Goal: Task Accomplishment & Management: Manage account settings

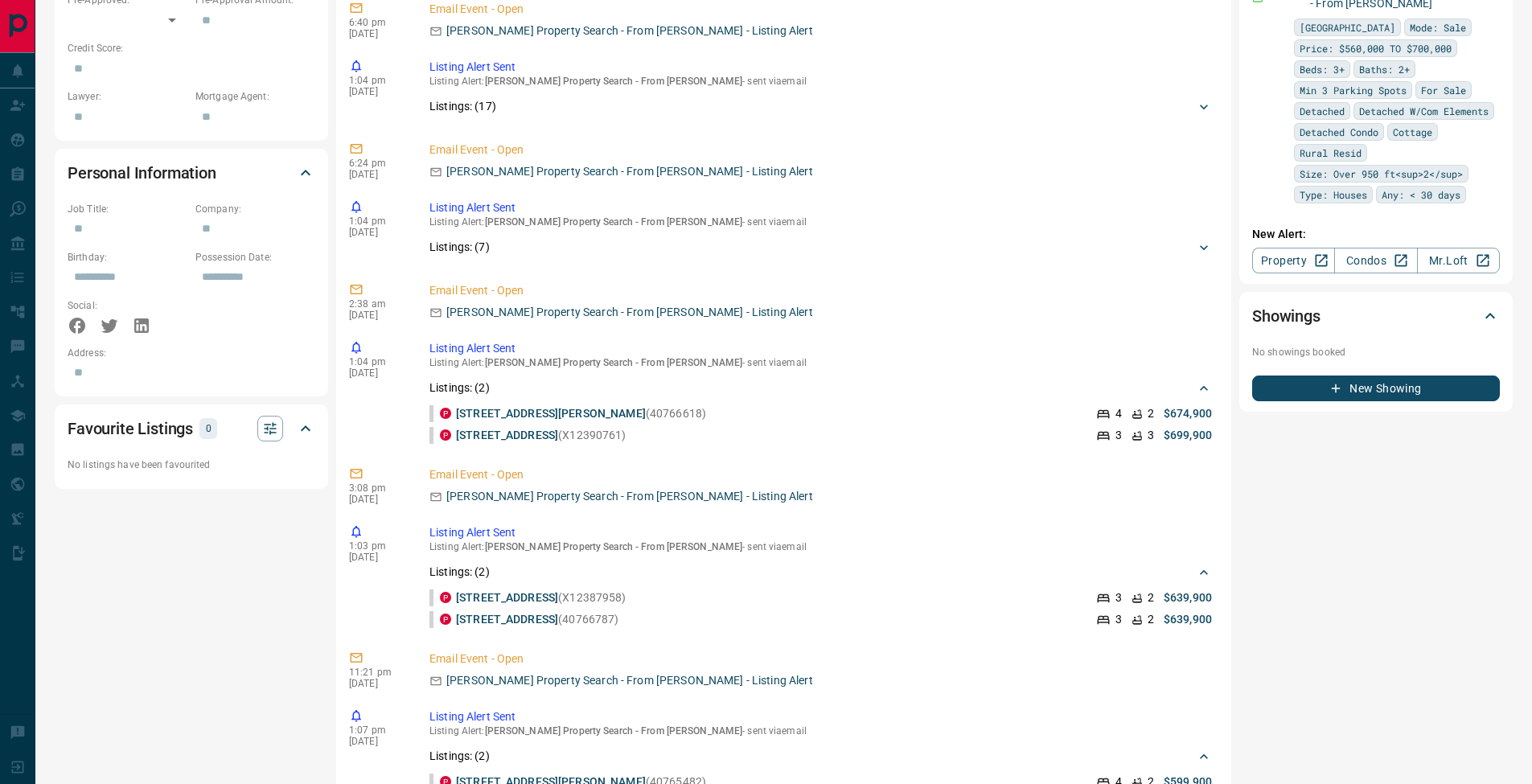
scroll to position [1, 0]
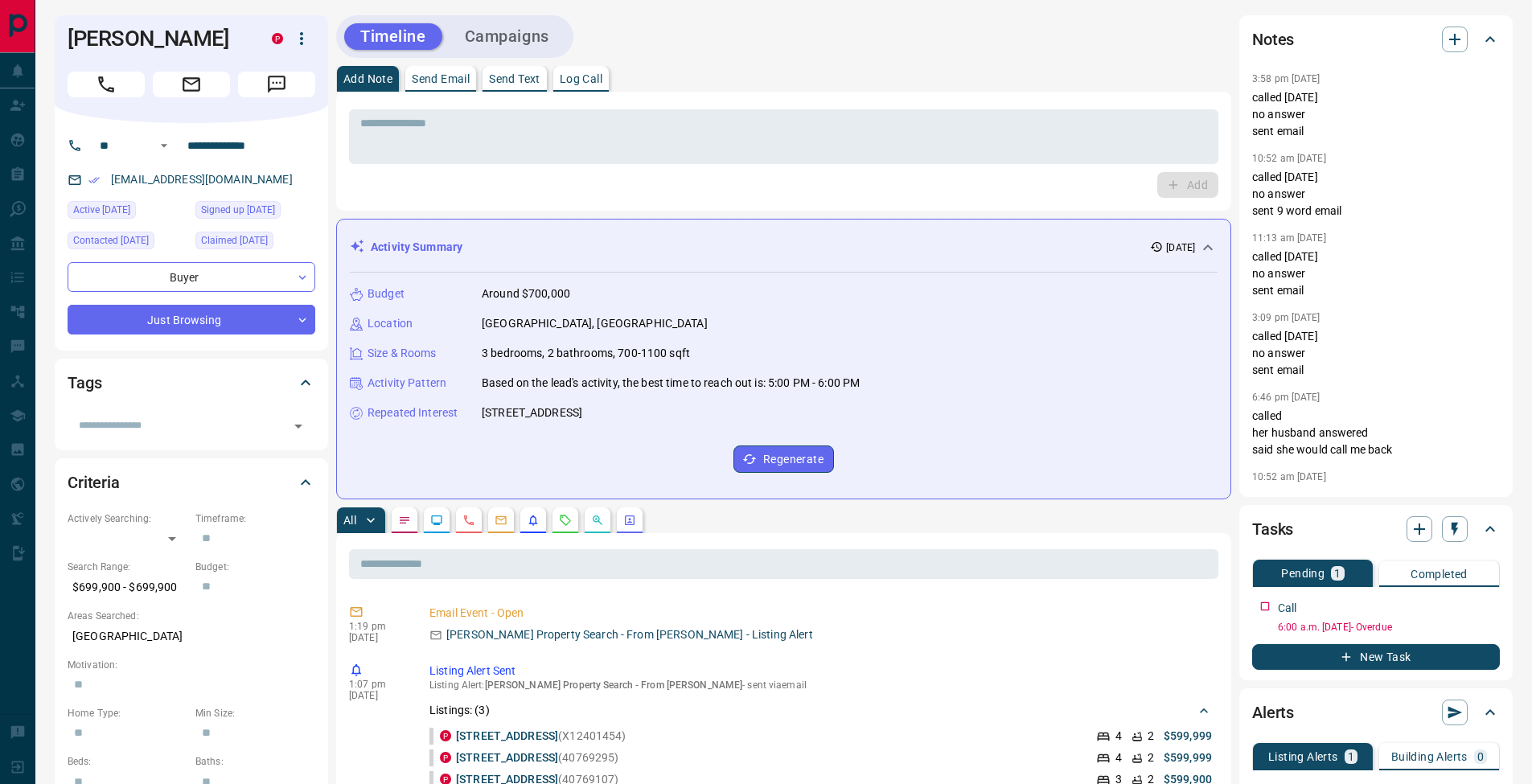
click at [590, 78] on p "Log Call" at bounding box center [580, 78] width 42 height 11
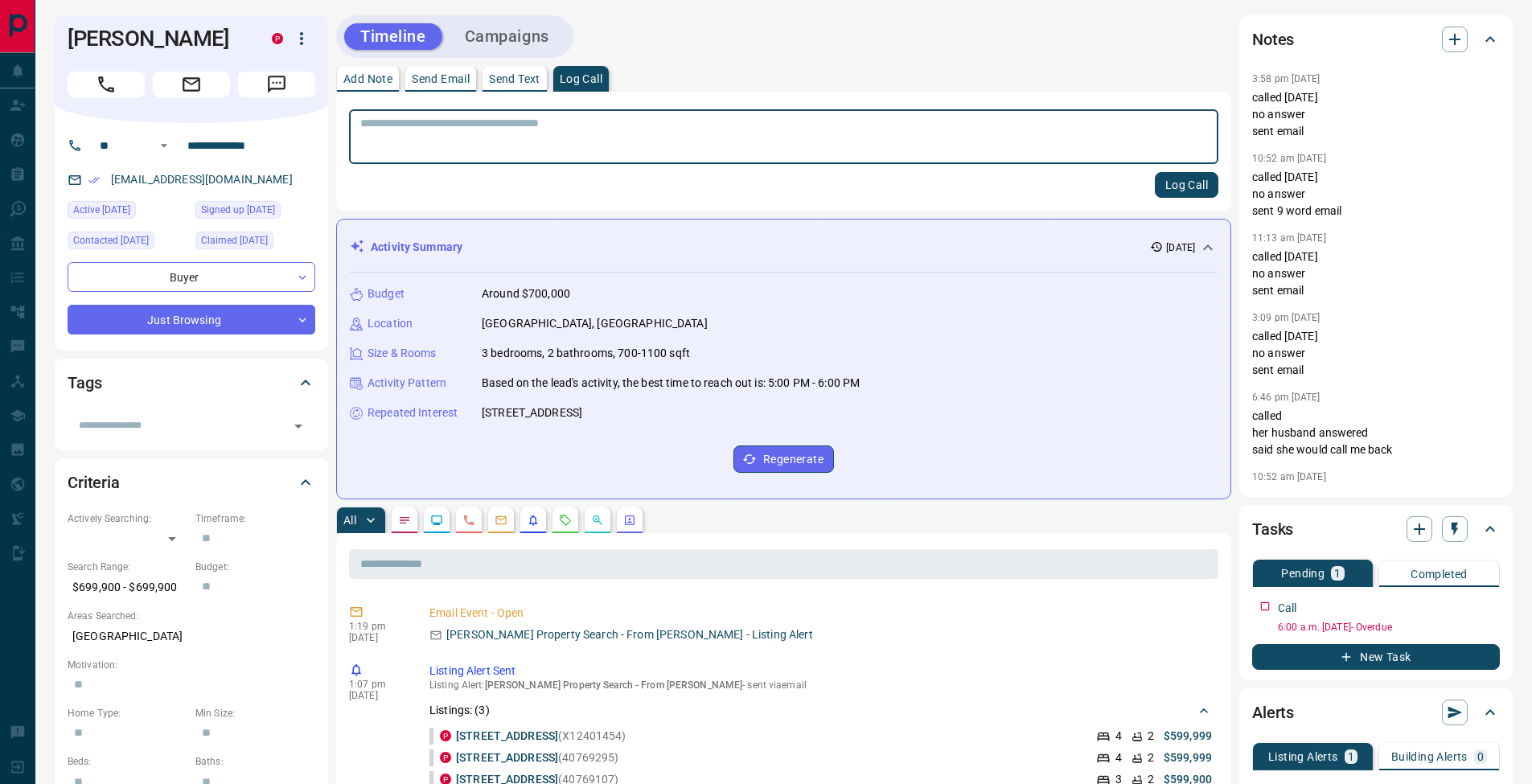
click at [357, 80] on p "Add Note" at bounding box center [368, 78] width 49 height 11
click at [392, 141] on textarea at bounding box center [784, 137] width 847 height 41
type textarea "**********"
click at [1195, 177] on button "Add" at bounding box center [1188, 185] width 61 height 25
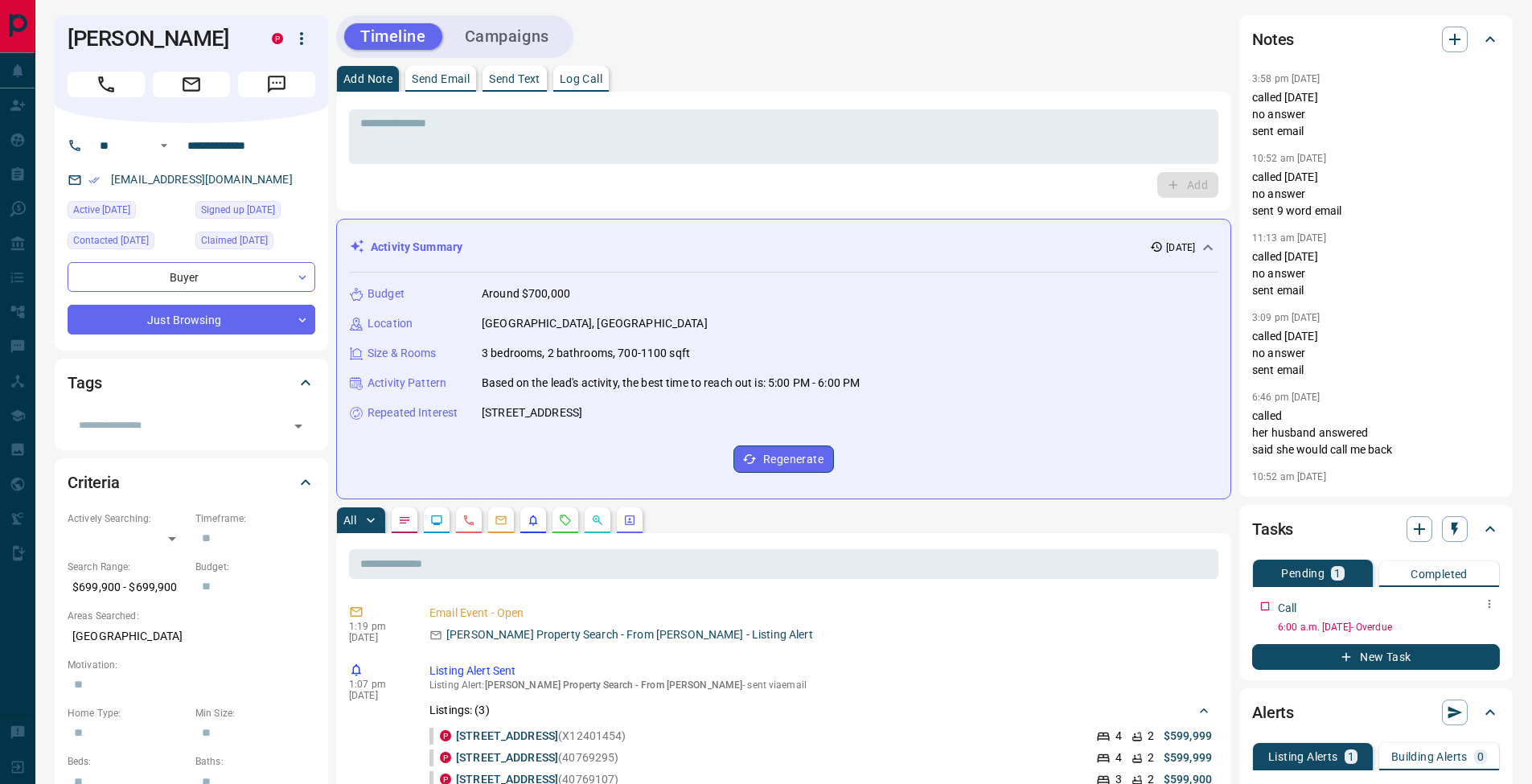
click at [1493, 608] on icon "button" at bounding box center [1489, 604] width 13 height 13
click at [1484, 627] on li "Edit" at bounding box center [1463, 634] width 71 height 24
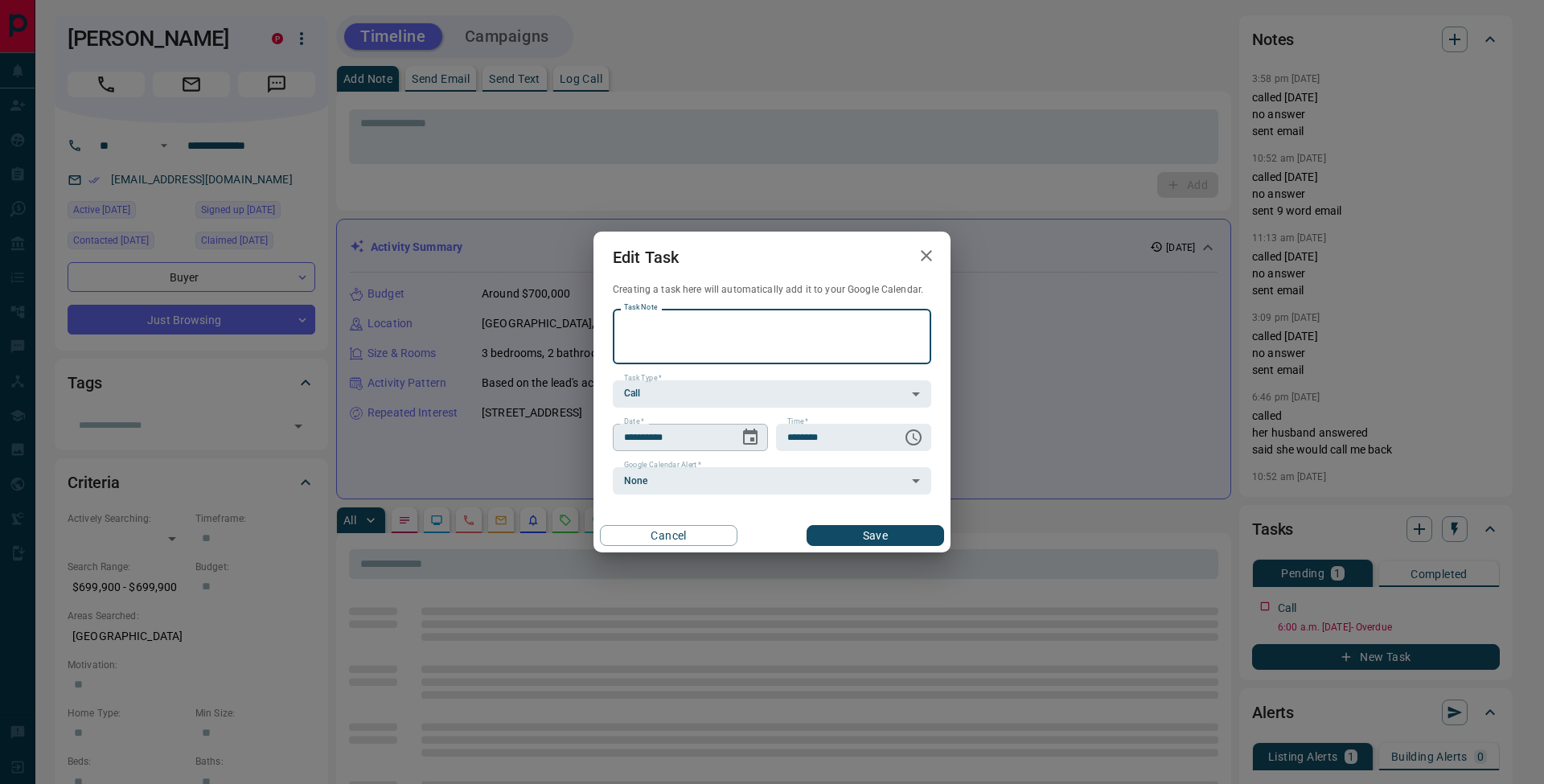
click at [749, 432] on icon "Choose date, selected date is Sep 11, 2025" at bounding box center [750, 436] width 15 height 16
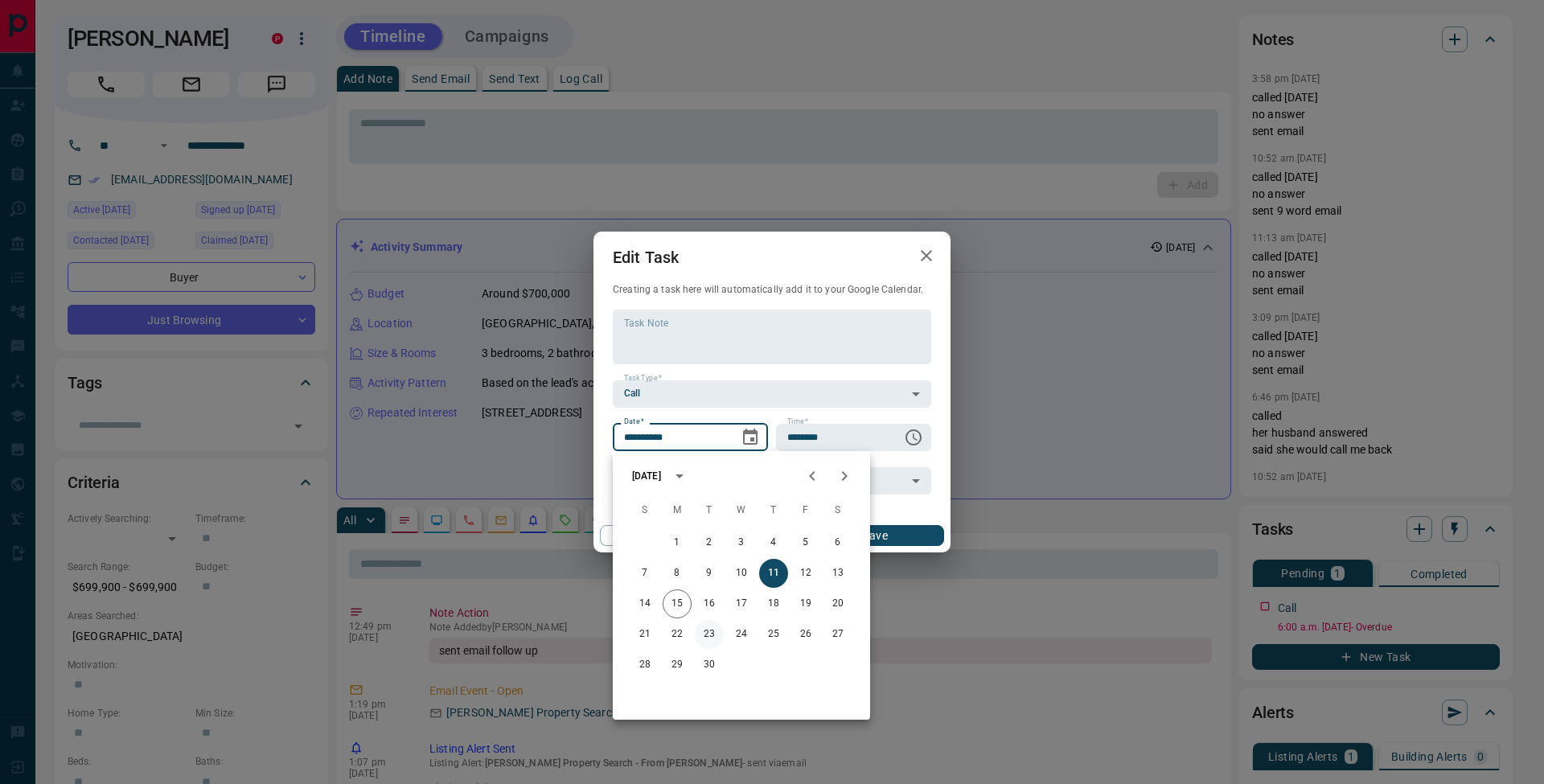
click at [720, 635] on button "23" at bounding box center [710, 635] width 29 height 29
type input "**********"
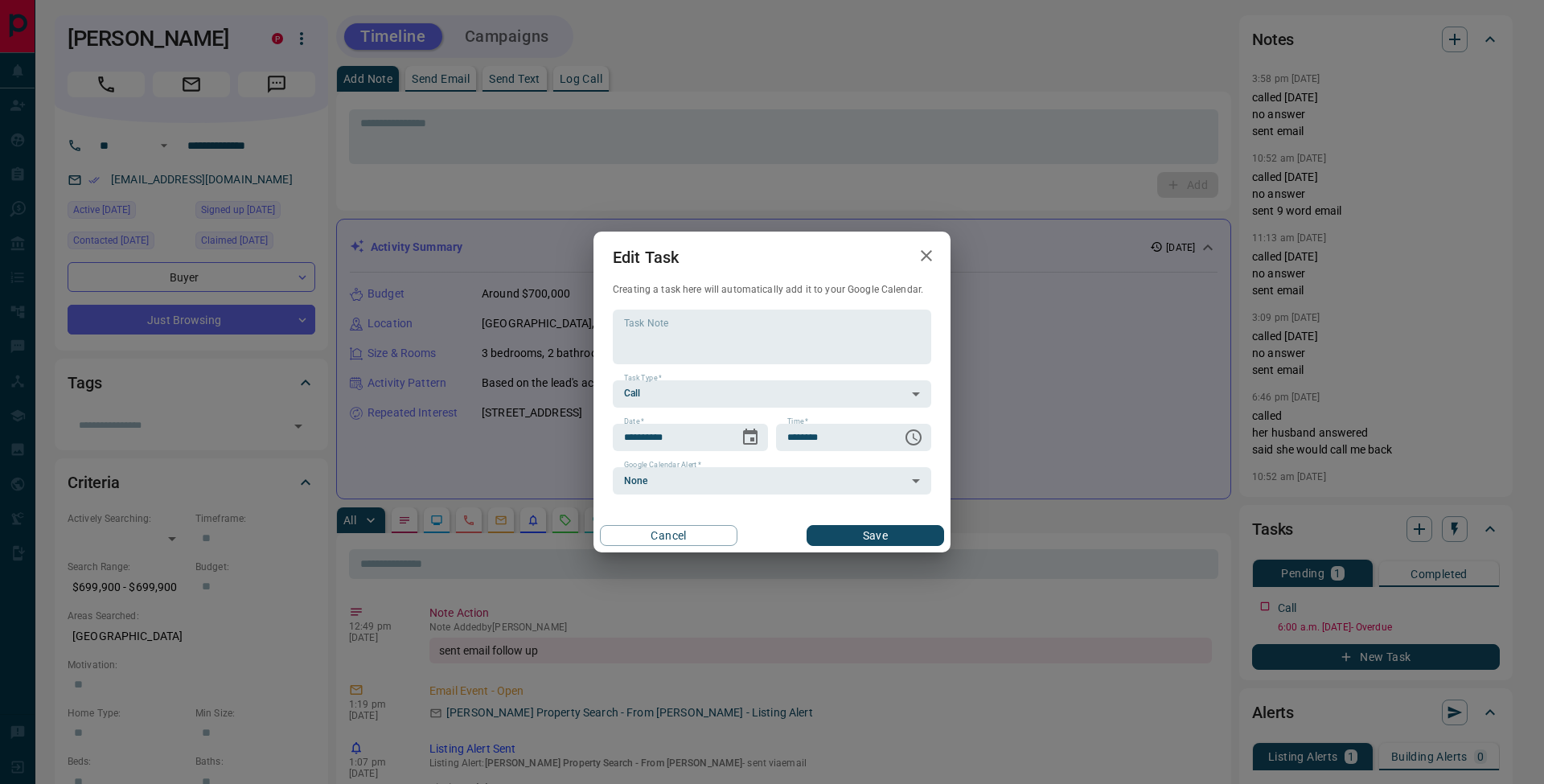
click at [872, 539] on button "Save" at bounding box center [875, 535] width 137 height 21
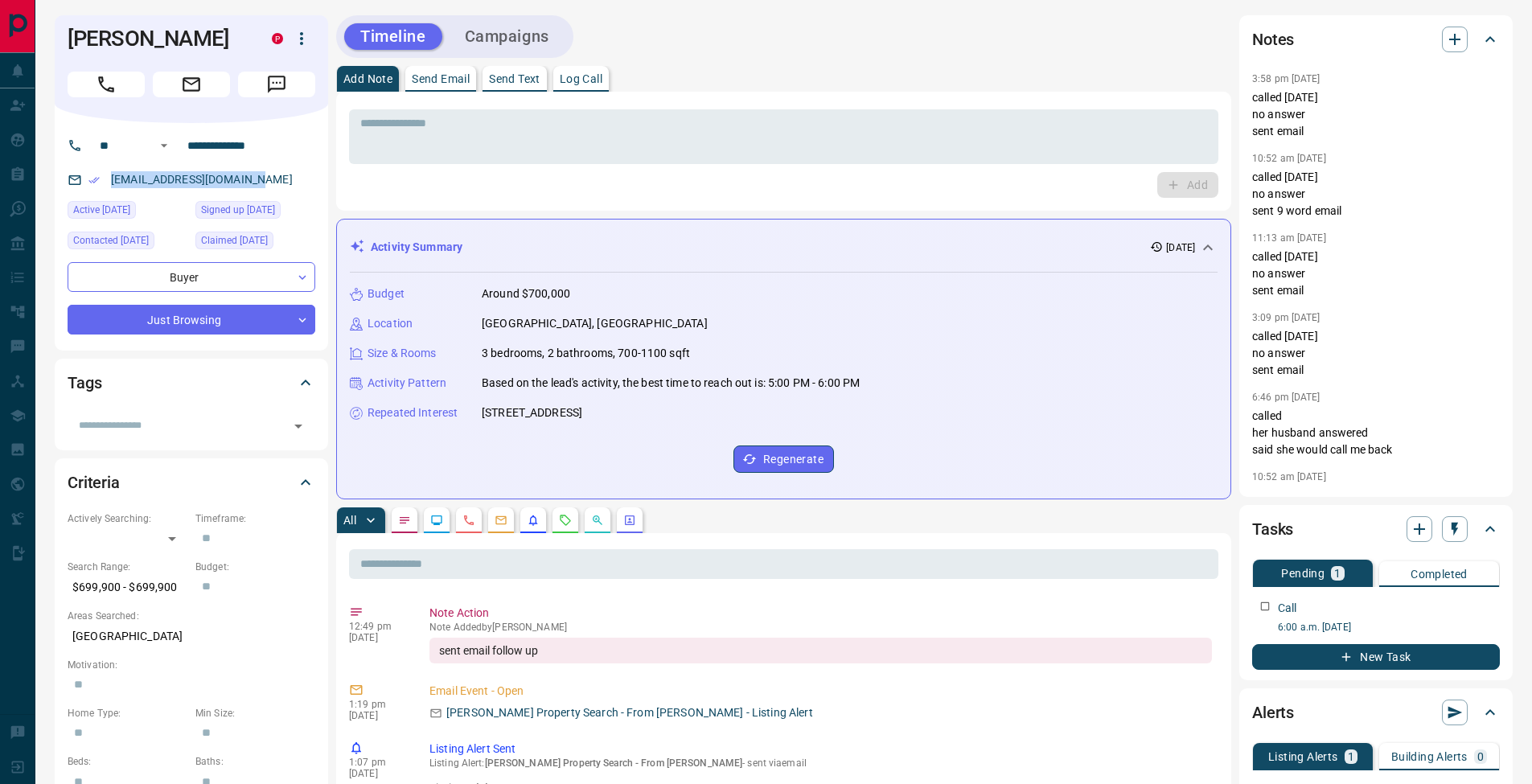
scroll to position [0, 0]
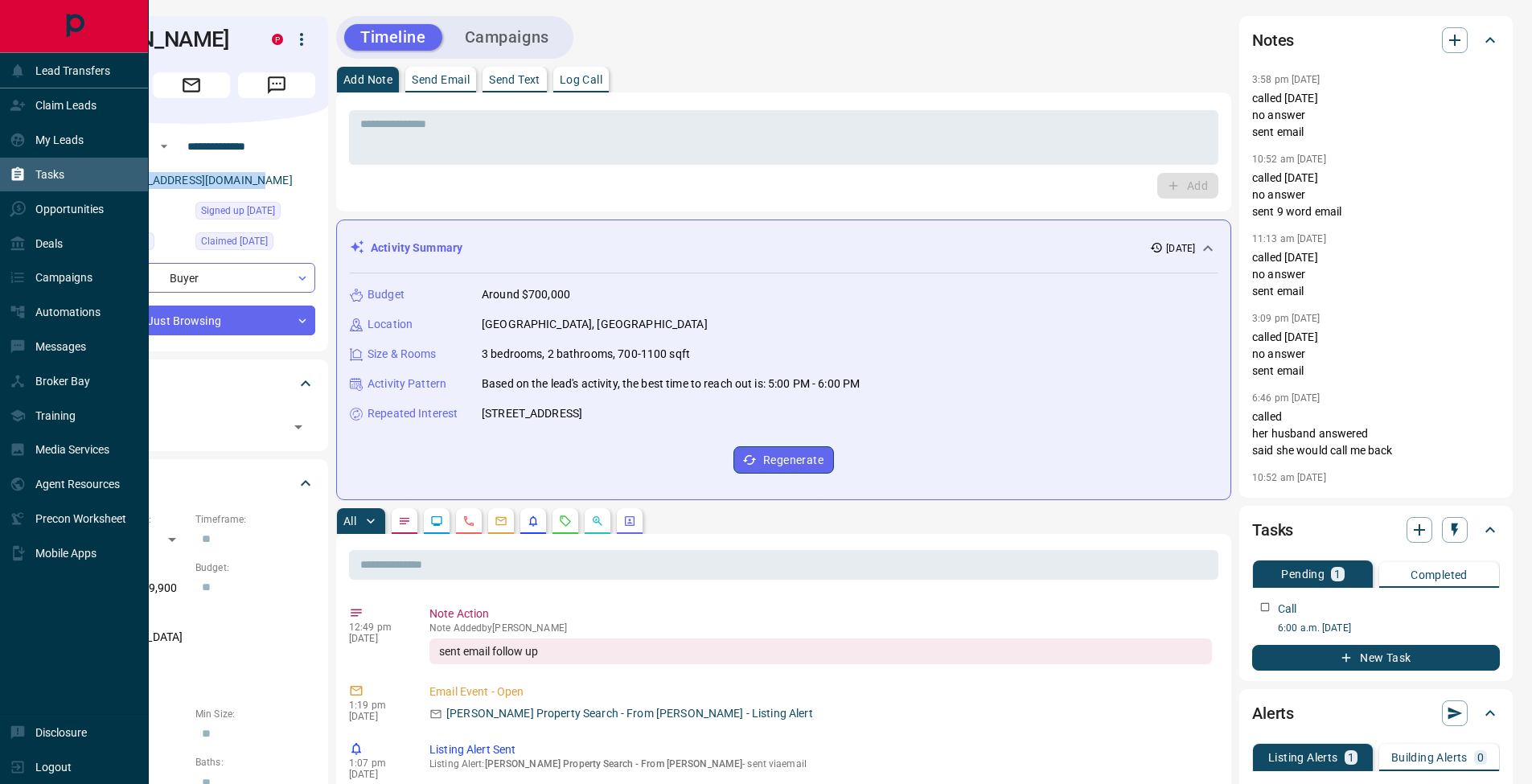
click at [27, 176] on div "Tasks" at bounding box center [37, 174] width 55 height 26
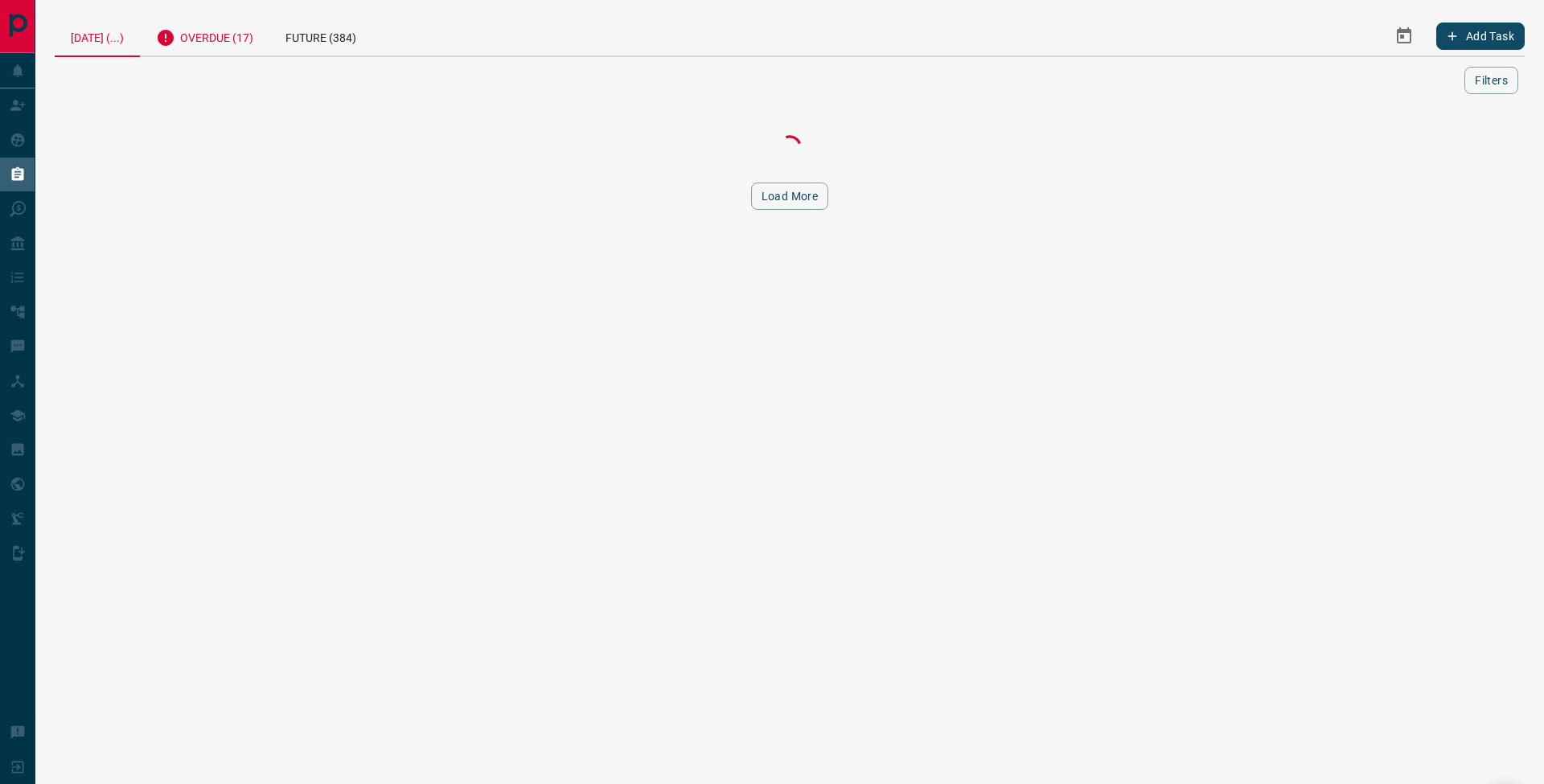
click at [241, 47] on div "Overdue (17)" at bounding box center [205, 35] width 129 height 39
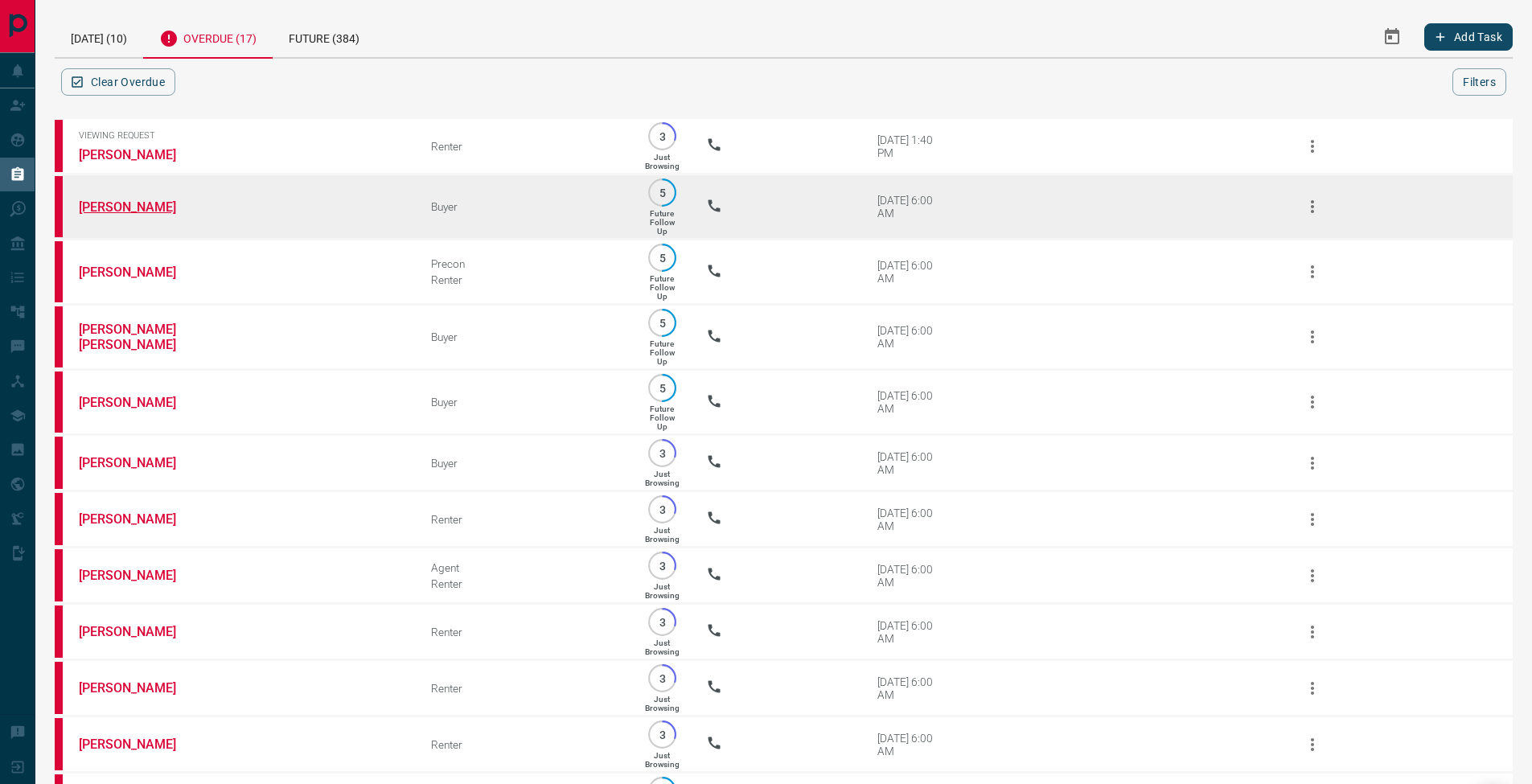
click at [124, 213] on link "[PERSON_NAME]" at bounding box center [138, 207] width 121 height 16
